Goal: Information Seeking & Learning: Learn about a topic

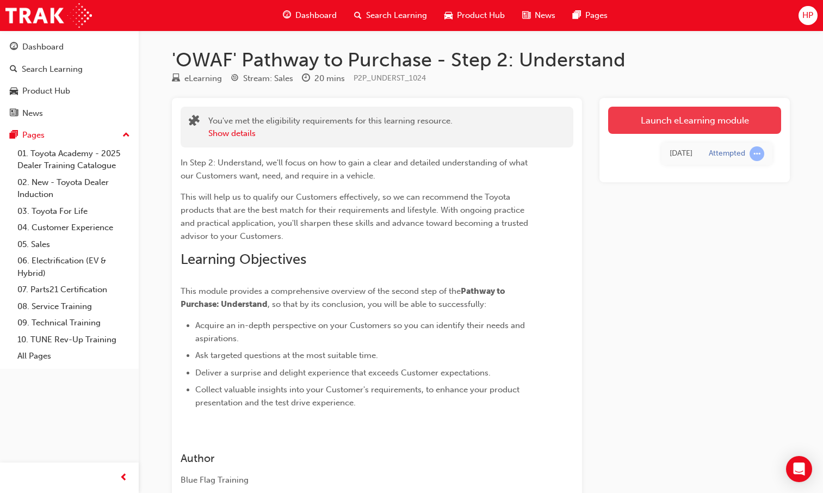
click at [721, 130] on link "Launch eLearning module" at bounding box center [694, 120] width 173 height 27
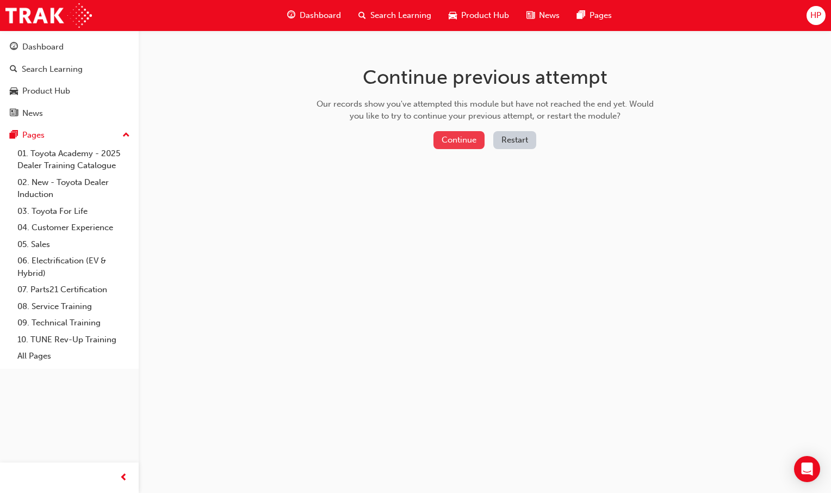
click at [447, 145] on button "Continue" at bounding box center [458, 140] width 51 height 18
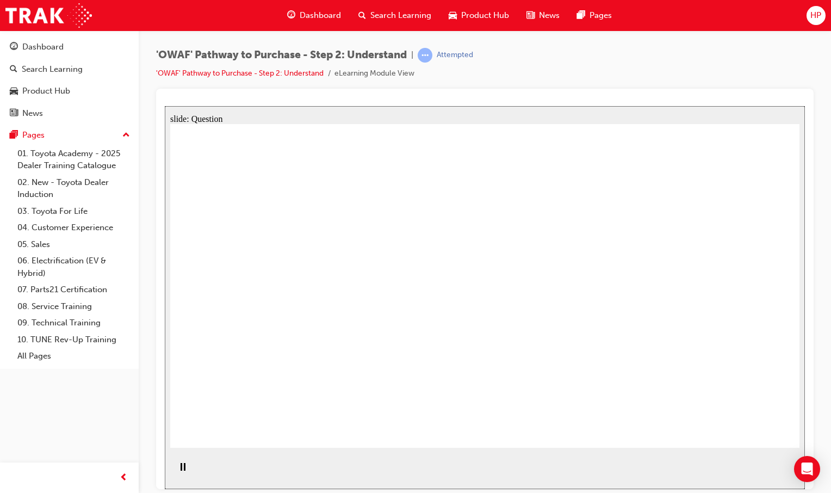
drag, startPoint x: 749, startPoint y: 335, endPoint x: 738, endPoint y: 256, distance: 80.7
drag, startPoint x: 657, startPoint y: 305, endPoint x: 535, endPoint y: 312, distance: 122.0
drag, startPoint x: 713, startPoint y: 315, endPoint x: 482, endPoint y: 308, distance: 230.6
drag, startPoint x: 685, startPoint y: 320, endPoint x: 489, endPoint y: 322, distance: 195.2
drag, startPoint x: 650, startPoint y: 335, endPoint x: 313, endPoint y: 346, distance: 337.3
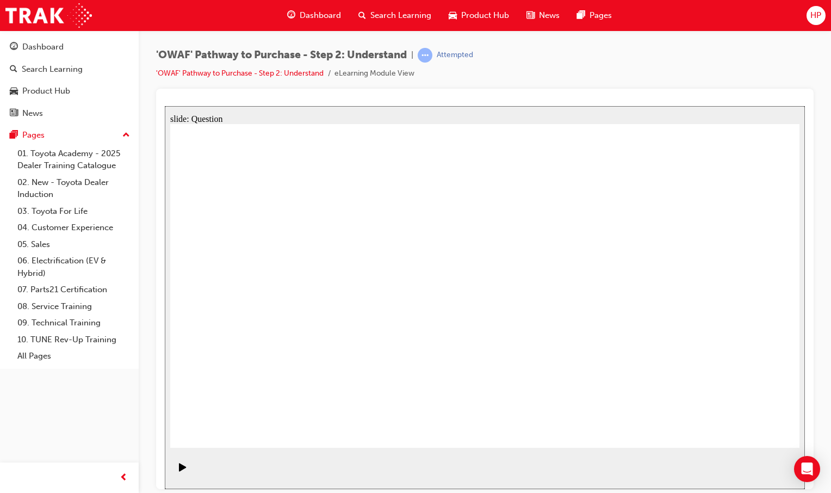
drag, startPoint x: 658, startPoint y: 355, endPoint x: 452, endPoint y: 369, distance: 207.1
drag, startPoint x: 711, startPoint y: 351, endPoint x: 285, endPoint y: 347, distance: 426.3
drag, startPoint x: 688, startPoint y: 343, endPoint x: 305, endPoint y: 346, distance: 382.8
drag, startPoint x: 638, startPoint y: 353, endPoint x: 276, endPoint y: 337, distance: 361.9
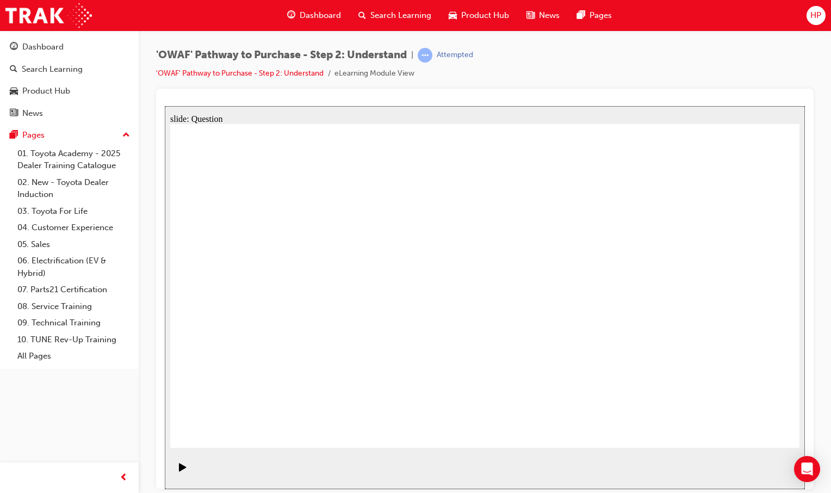
drag, startPoint x: 304, startPoint y: 359, endPoint x: 342, endPoint y: 260, distance: 105.5
drag, startPoint x: 415, startPoint y: 359, endPoint x: 493, endPoint y: 266, distance: 122.0
drag, startPoint x: 506, startPoint y: 407, endPoint x: 567, endPoint y: 276, distance: 145.0
drag, startPoint x: 627, startPoint y: 416, endPoint x: 483, endPoint y: 301, distance: 184.4
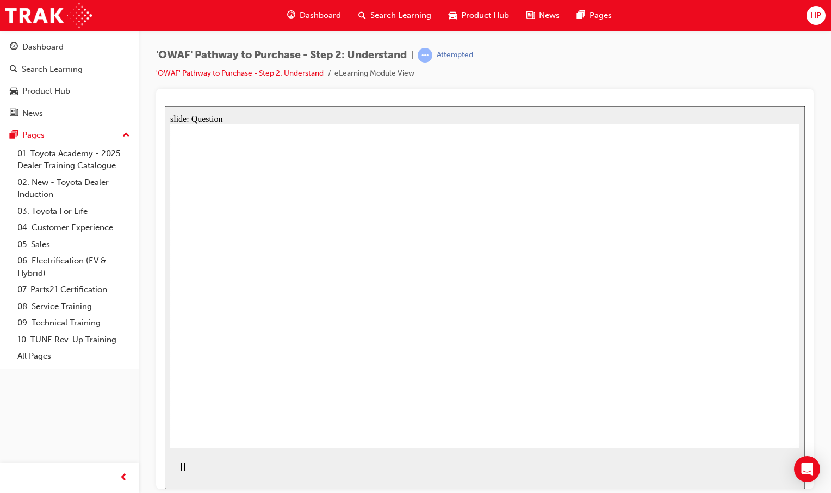
checkbox input "true"
drag, startPoint x: 406, startPoint y: 293, endPoint x: 419, endPoint y: 294, distance: 13.7
checkbox input "true"
drag, startPoint x: 487, startPoint y: 302, endPoint x: 499, endPoint y: 304, distance: 12.2
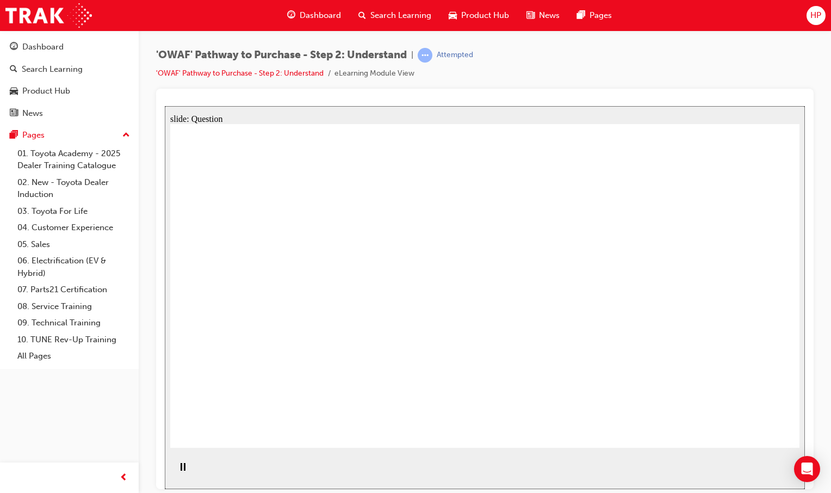
checkbox input "true"
drag, startPoint x: 778, startPoint y: 307, endPoint x: 765, endPoint y: 310, distance: 12.9
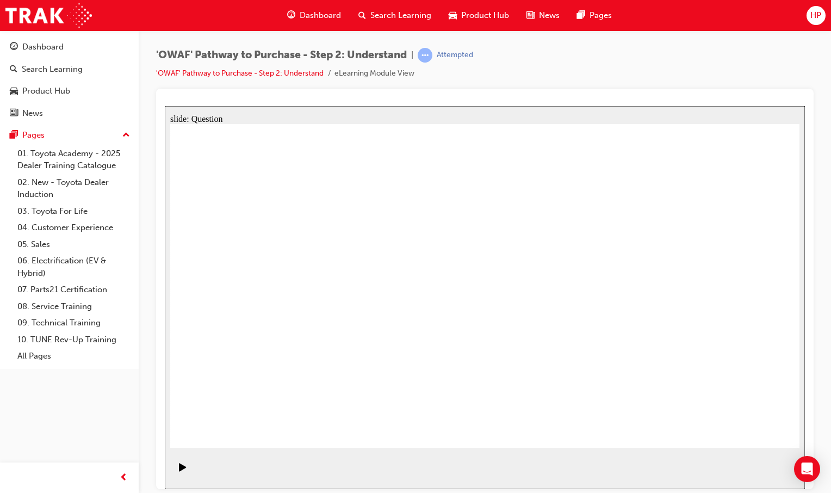
checkbox input "true"
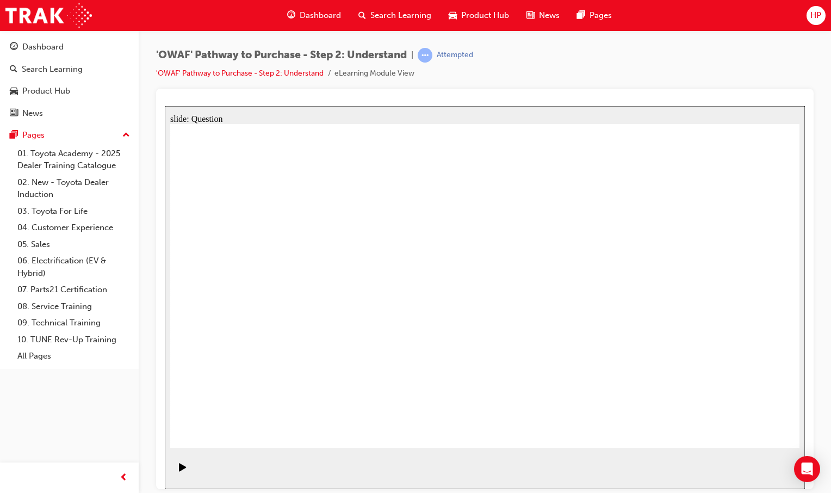
drag, startPoint x: 732, startPoint y: 337, endPoint x: 742, endPoint y: 324, distance: 16.4
checkbox input "false"
